Goal: Task Accomplishment & Management: Manage account settings

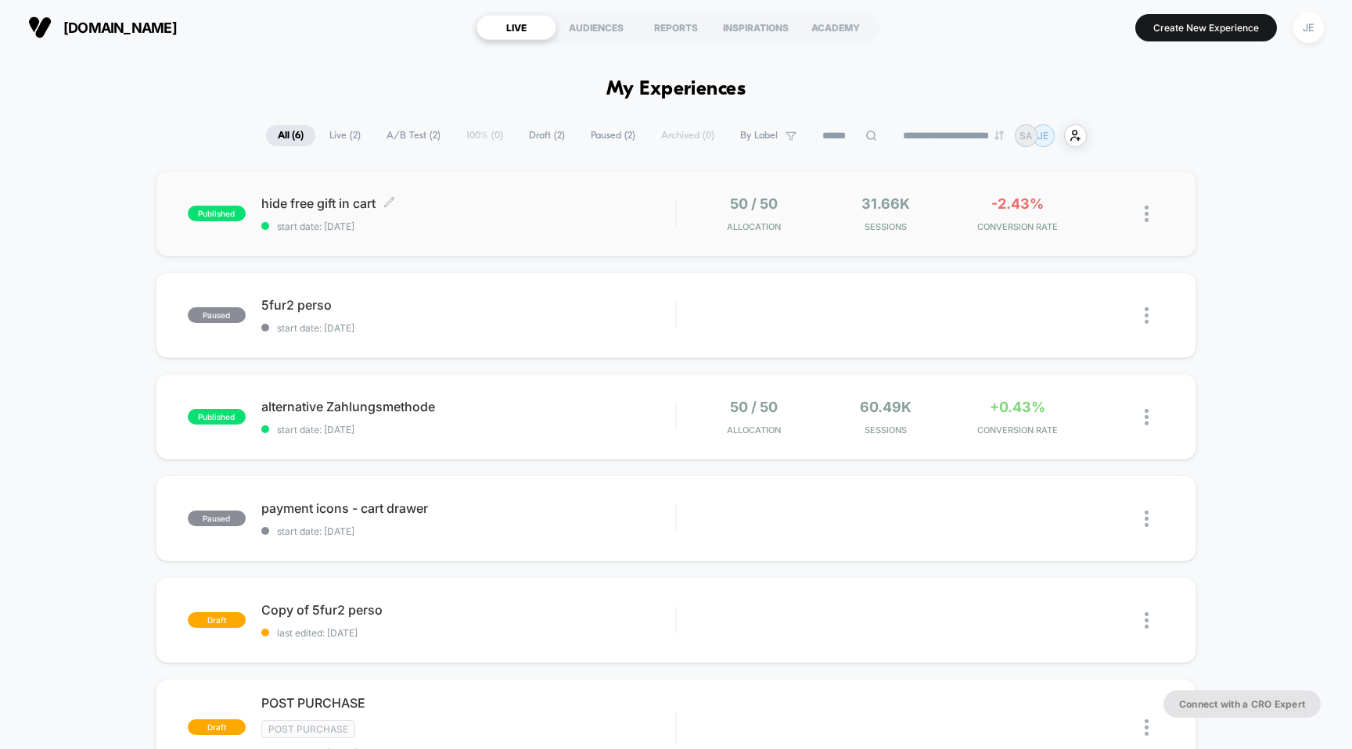
click at [333, 211] on div "hide free gift in cart Click to edit experience details Click to edit experienc…" at bounding box center [468, 214] width 415 height 37
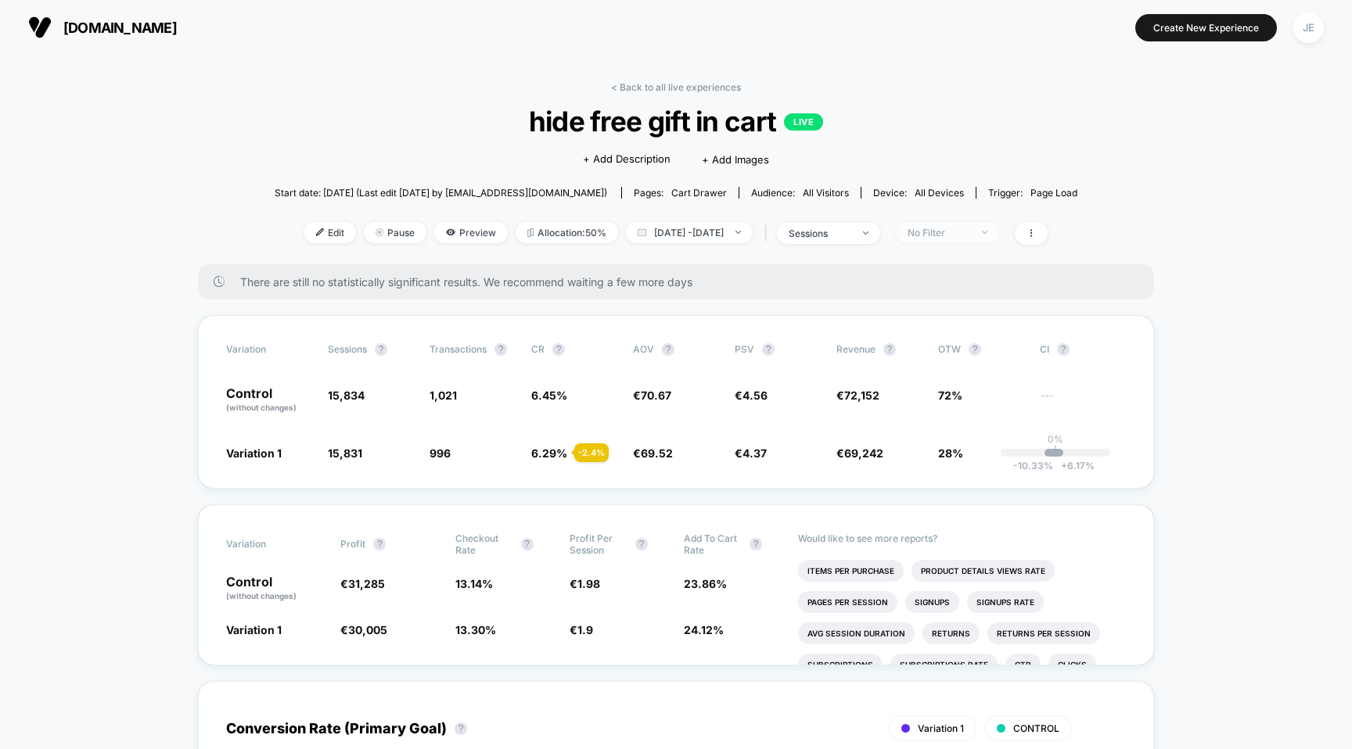
click at [973, 237] on span "No Filter" at bounding box center [947, 232] width 103 height 21
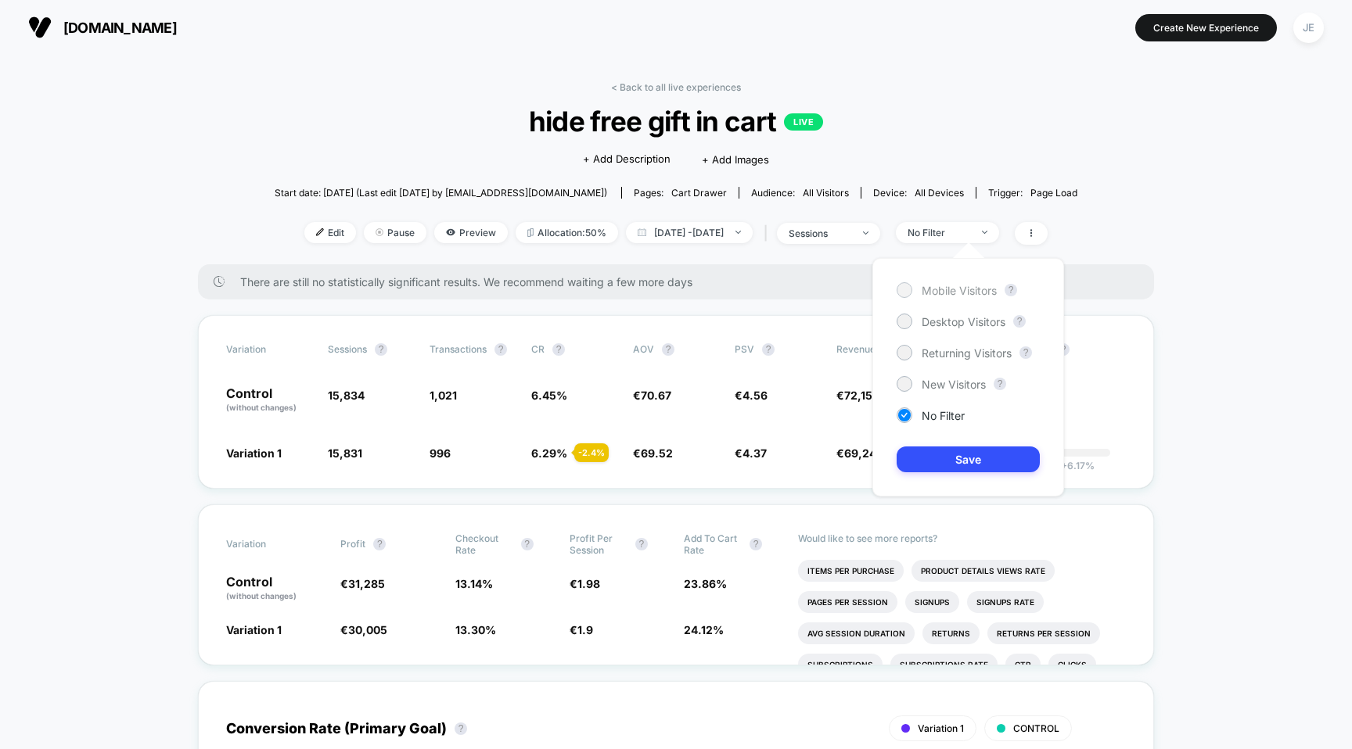
click at [957, 293] on span "Mobile Visitors" at bounding box center [958, 290] width 75 height 13
click at [953, 460] on button "Save" at bounding box center [967, 460] width 143 height 26
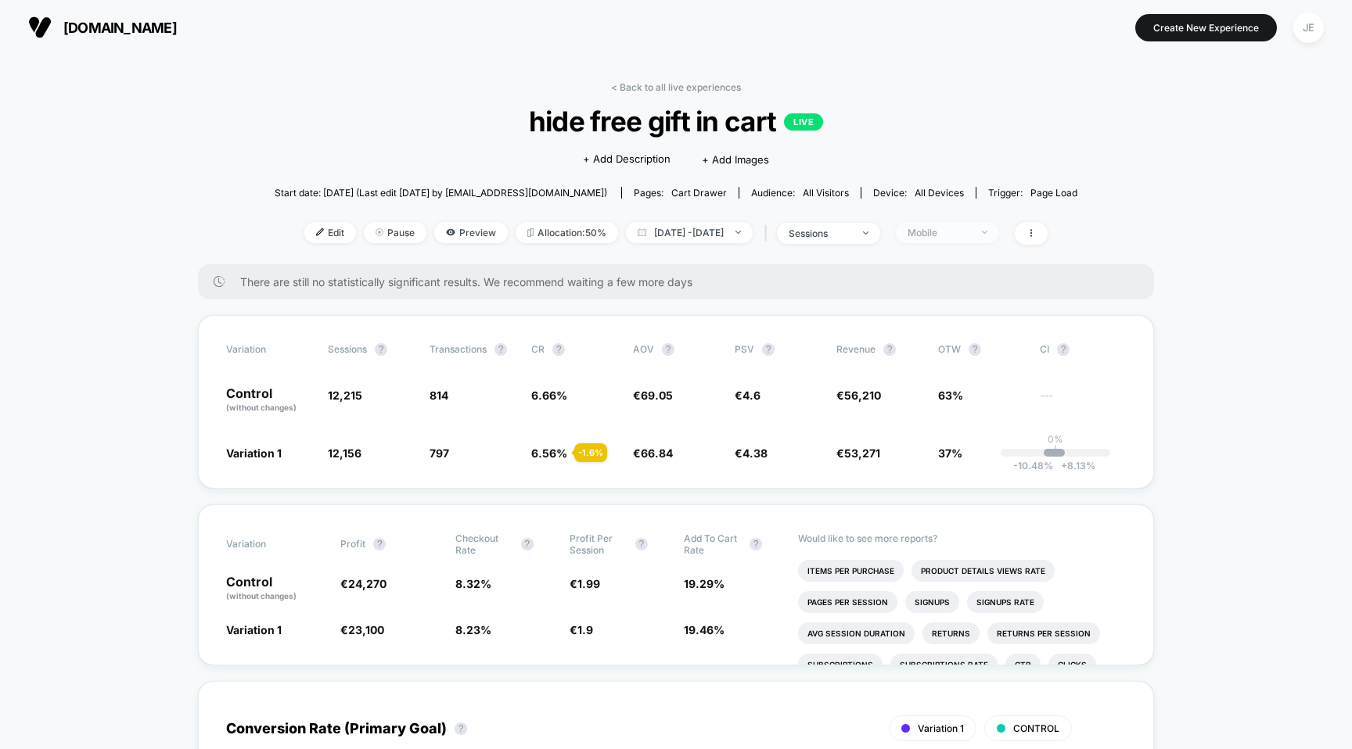
click at [970, 228] on div "Mobile" at bounding box center [938, 233] width 63 height 12
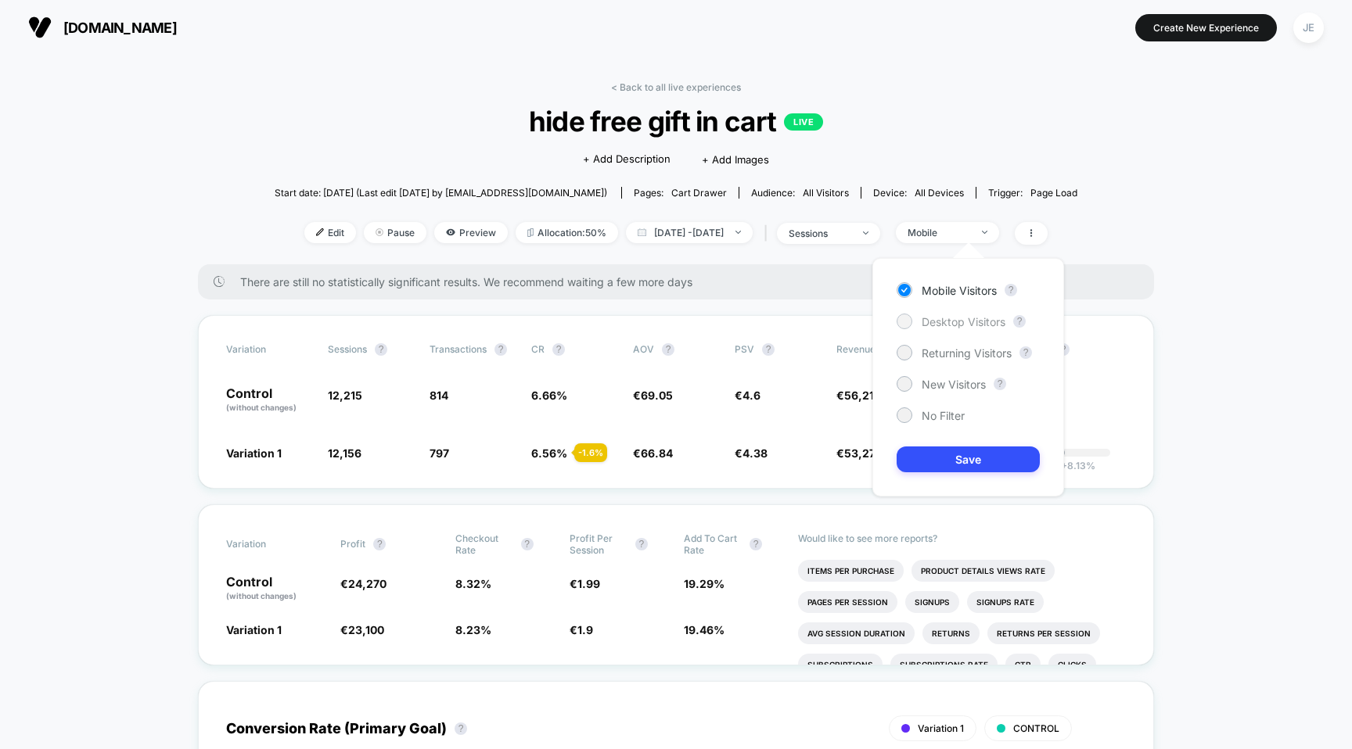
click at [958, 315] on span "Desktop Visitors" at bounding box center [963, 321] width 84 height 13
click at [965, 464] on button "Save" at bounding box center [967, 460] width 143 height 26
